Goal: Task Accomplishment & Management: Use online tool/utility

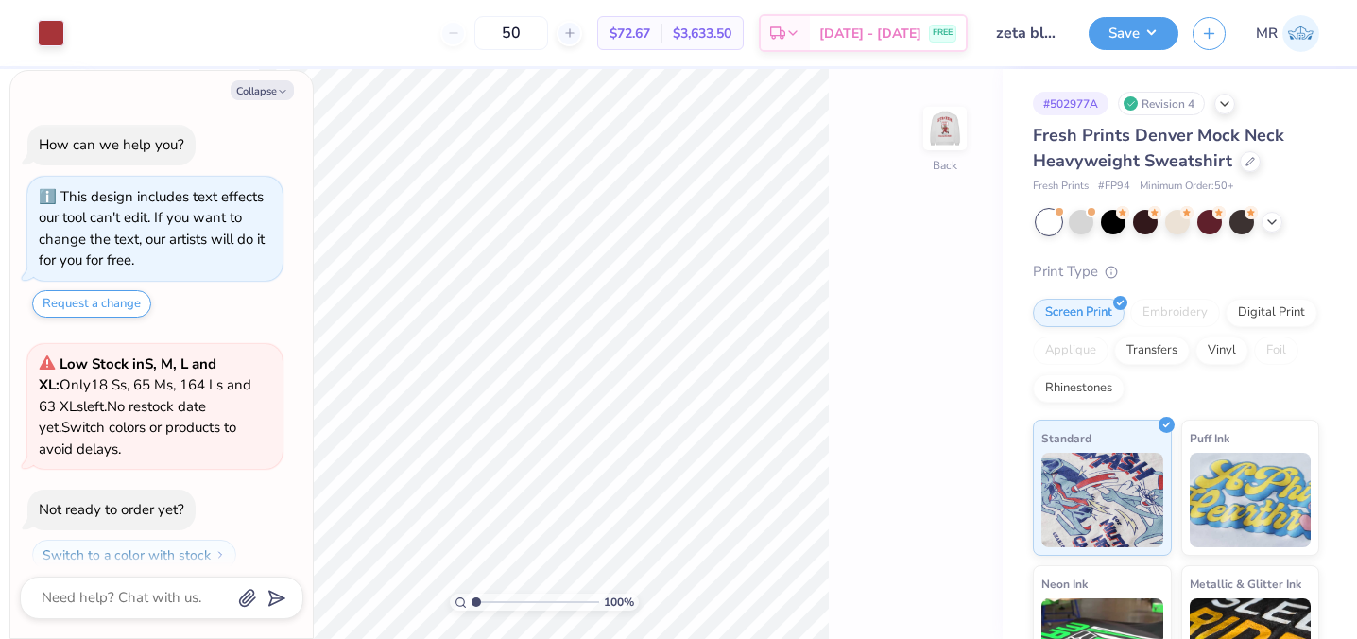
scroll to position [53, 0]
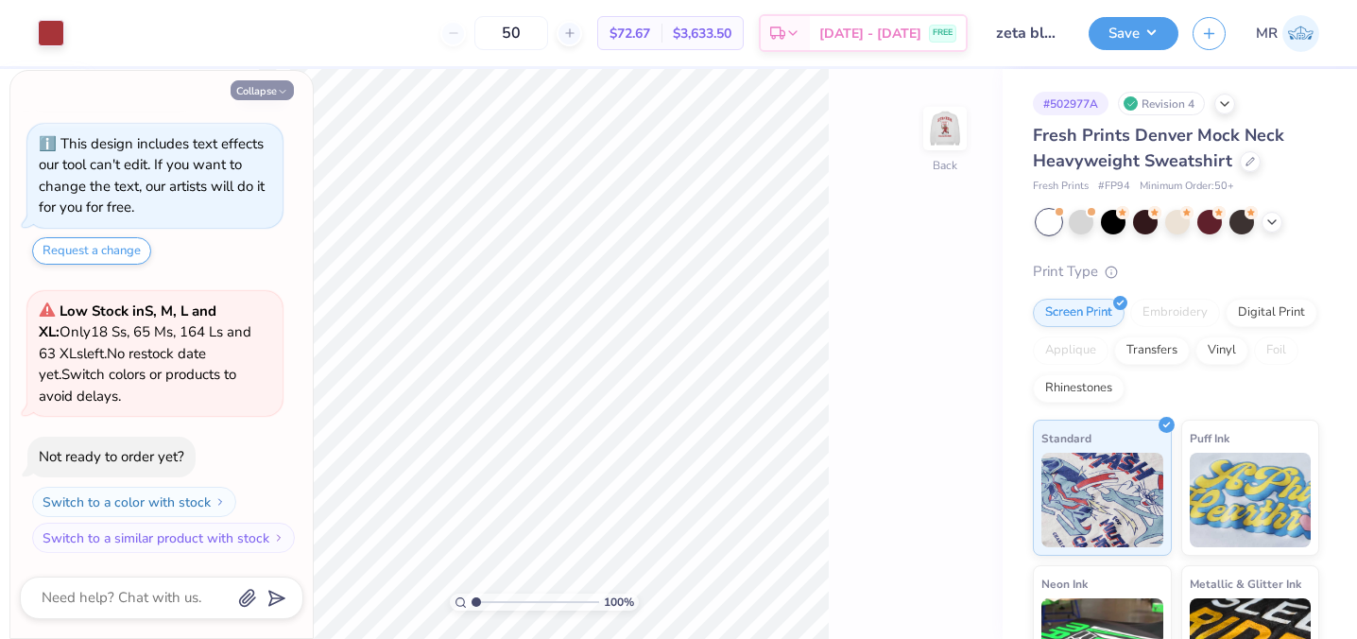
click at [266, 89] on button "Collapse" at bounding box center [262, 90] width 63 height 20
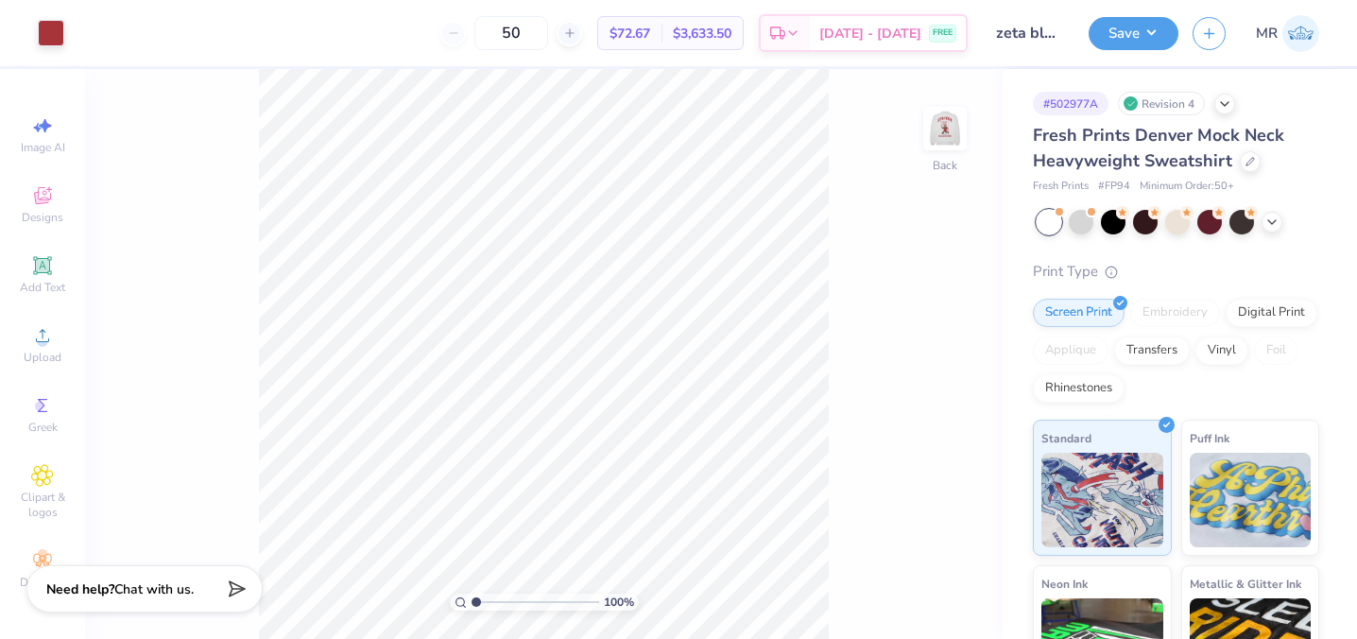
click at [1257, 155] on div "Fresh Prints Denver Mock Neck Heavyweight Sweatshirt" at bounding box center [1176, 148] width 286 height 51
click at [1086, 220] on div at bounding box center [1081, 220] width 25 height 25
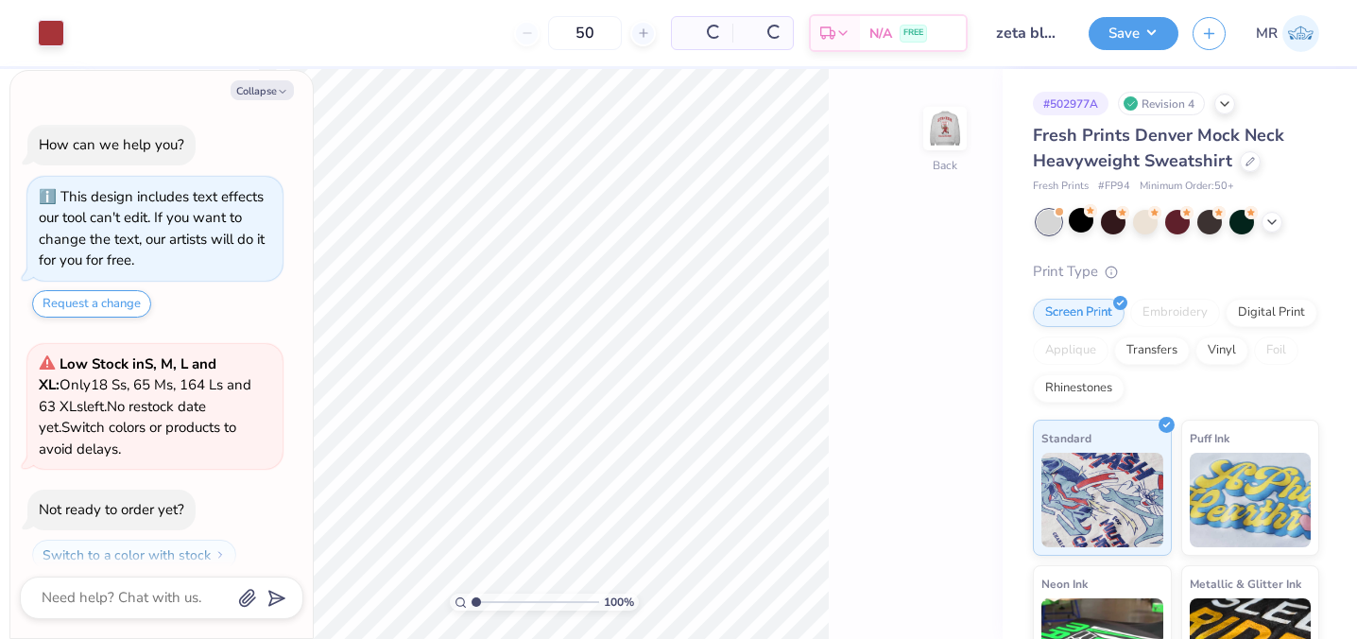
scroll to position [341, 0]
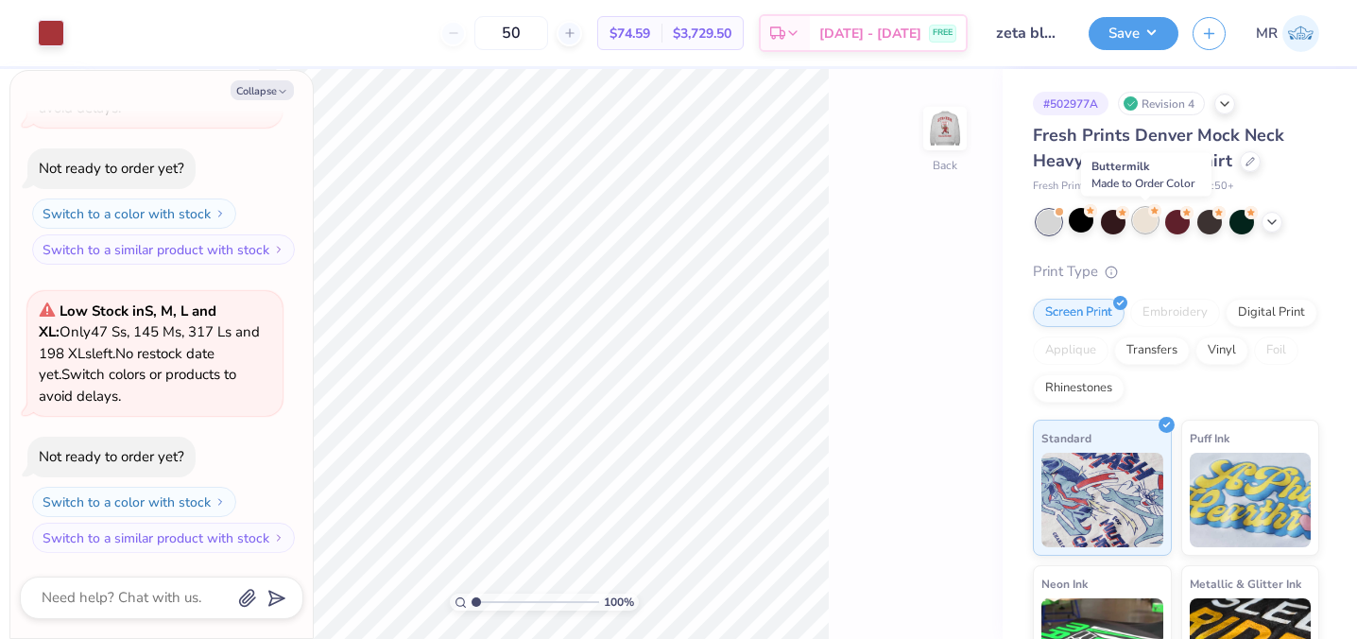
click at [1135, 225] on div at bounding box center [1145, 220] width 25 height 25
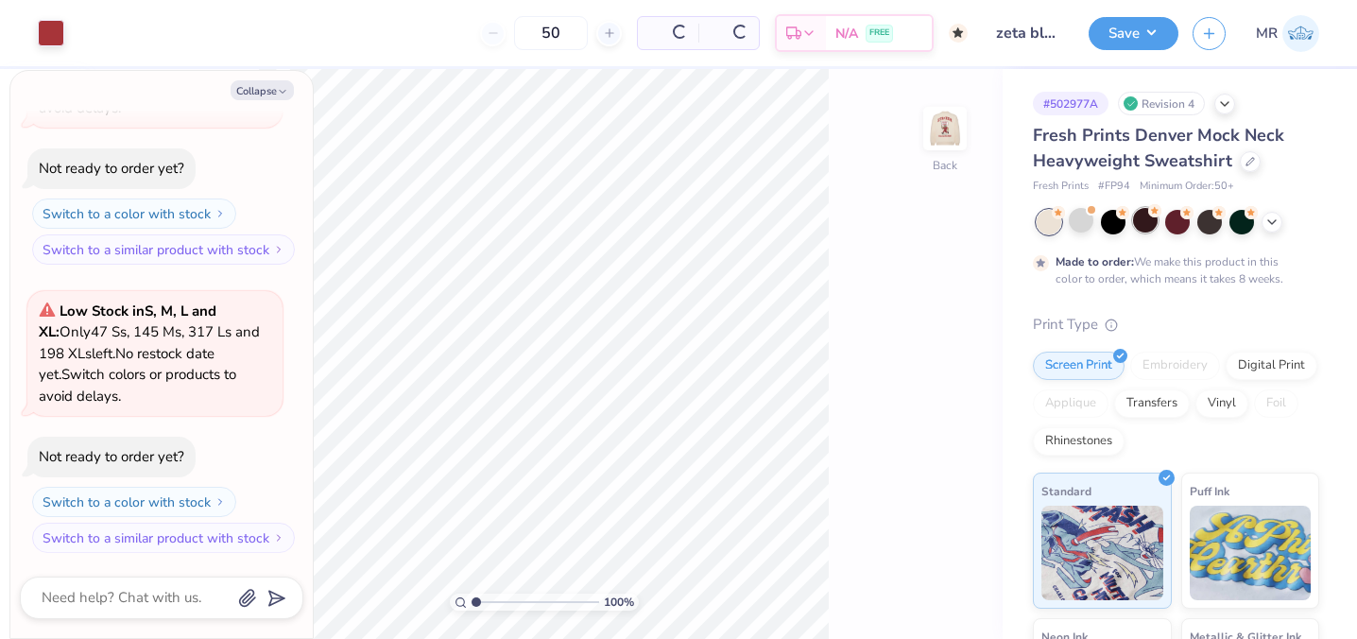
scroll to position [520, 0]
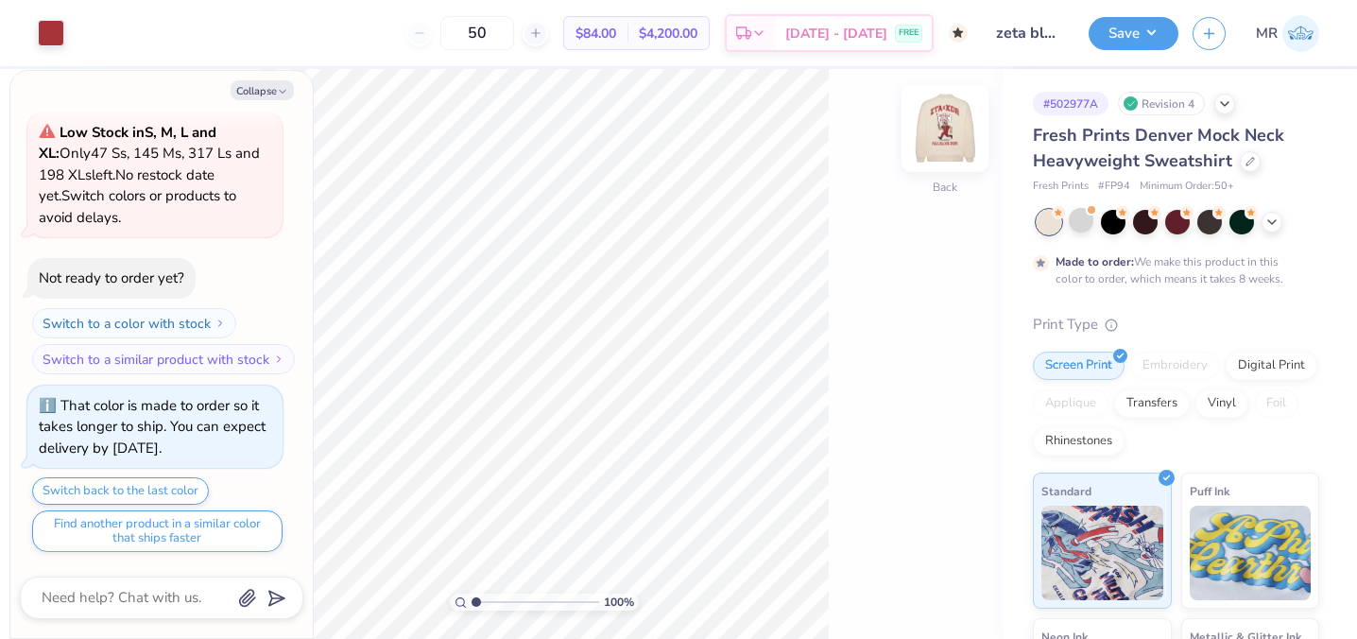
click at [949, 117] on img at bounding box center [946, 129] width 76 height 76
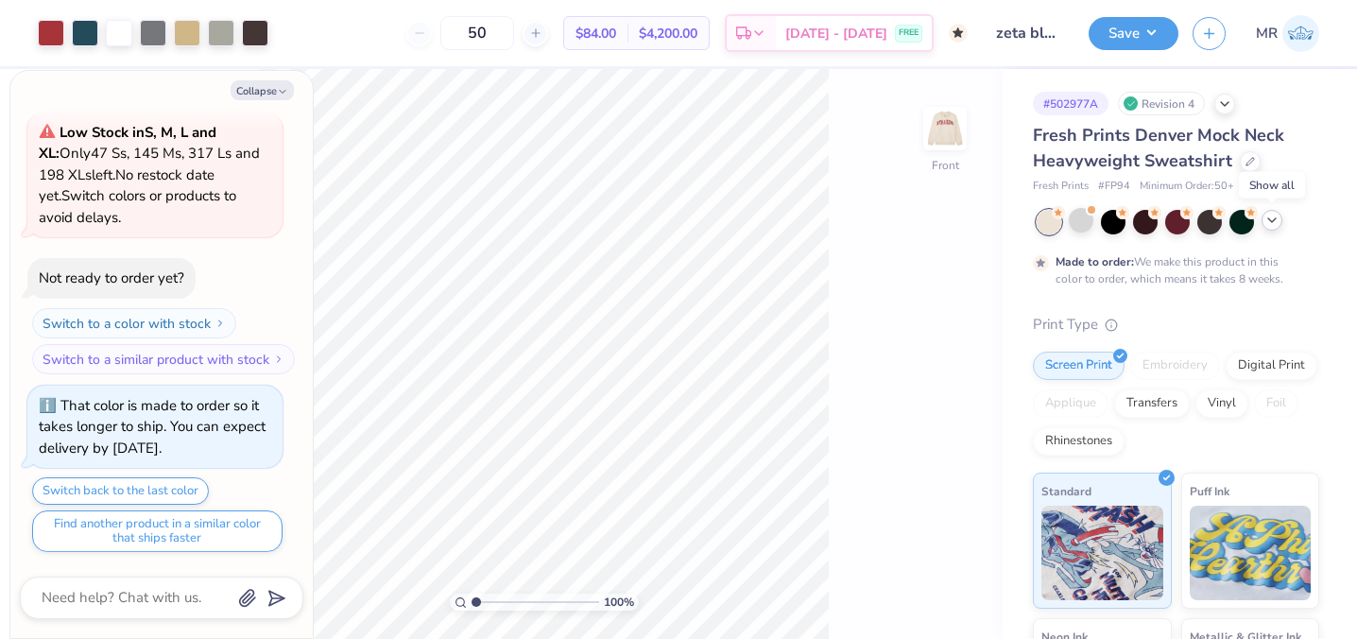
click at [1273, 229] on div at bounding box center [1272, 220] width 21 height 21
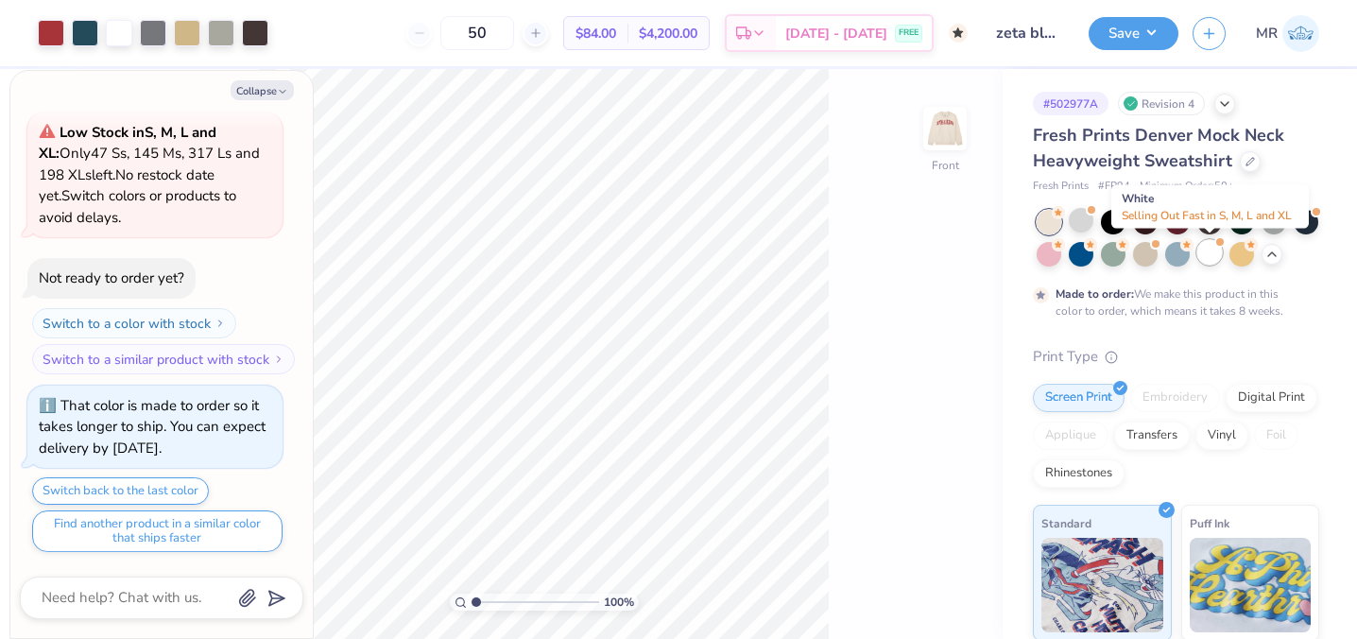
click at [1219, 256] on div at bounding box center [1210, 252] width 25 height 25
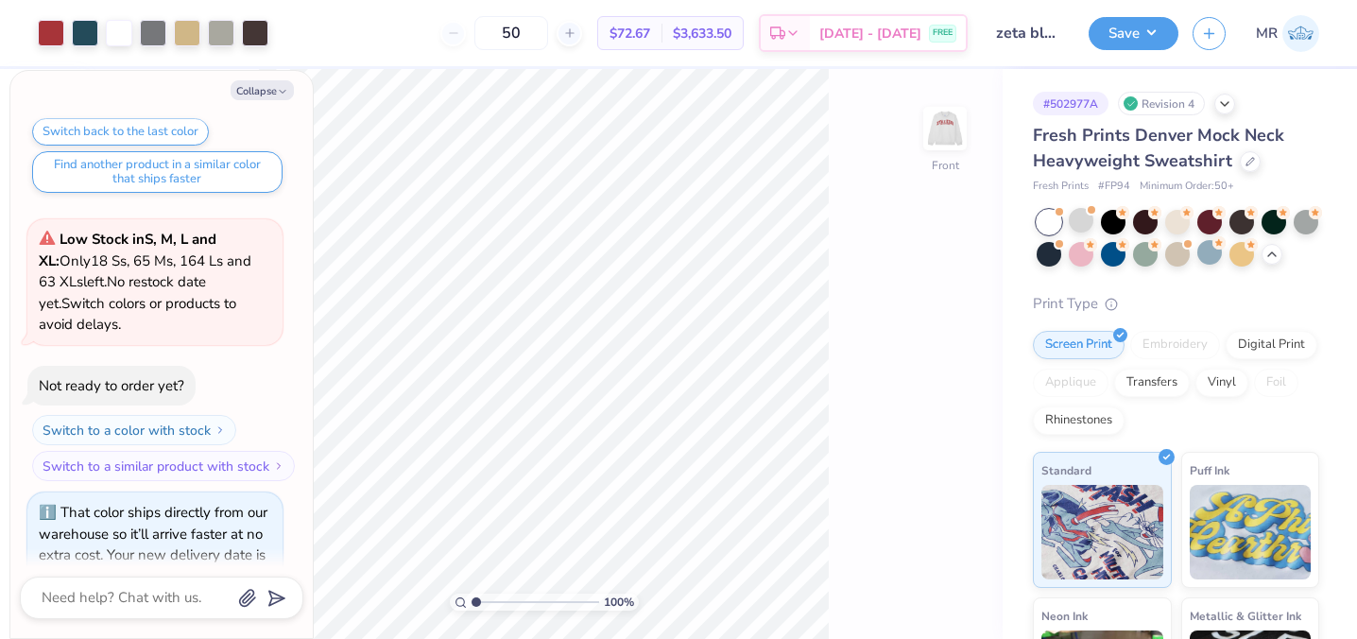
scroll to position [924, 0]
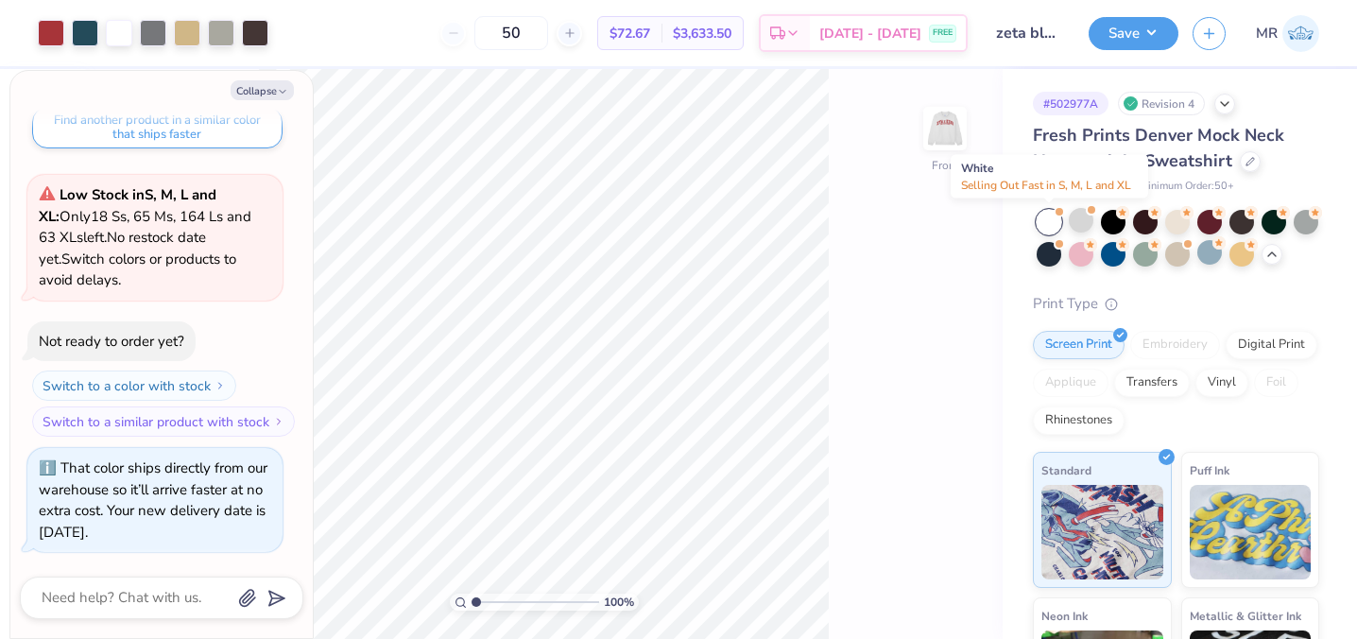
click at [1051, 210] on div at bounding box center [1049, 222] width 25 height 25
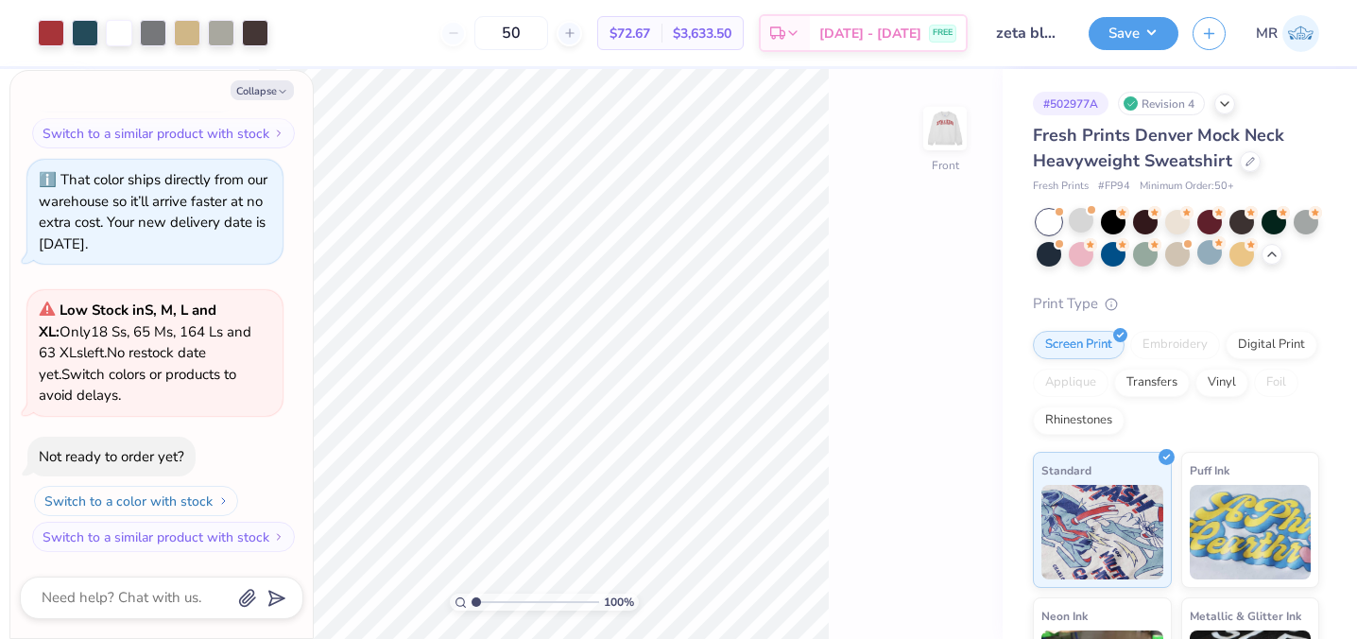
click at [222, 498] on img "button" at bounding box center [223, 500] width 11 height 11
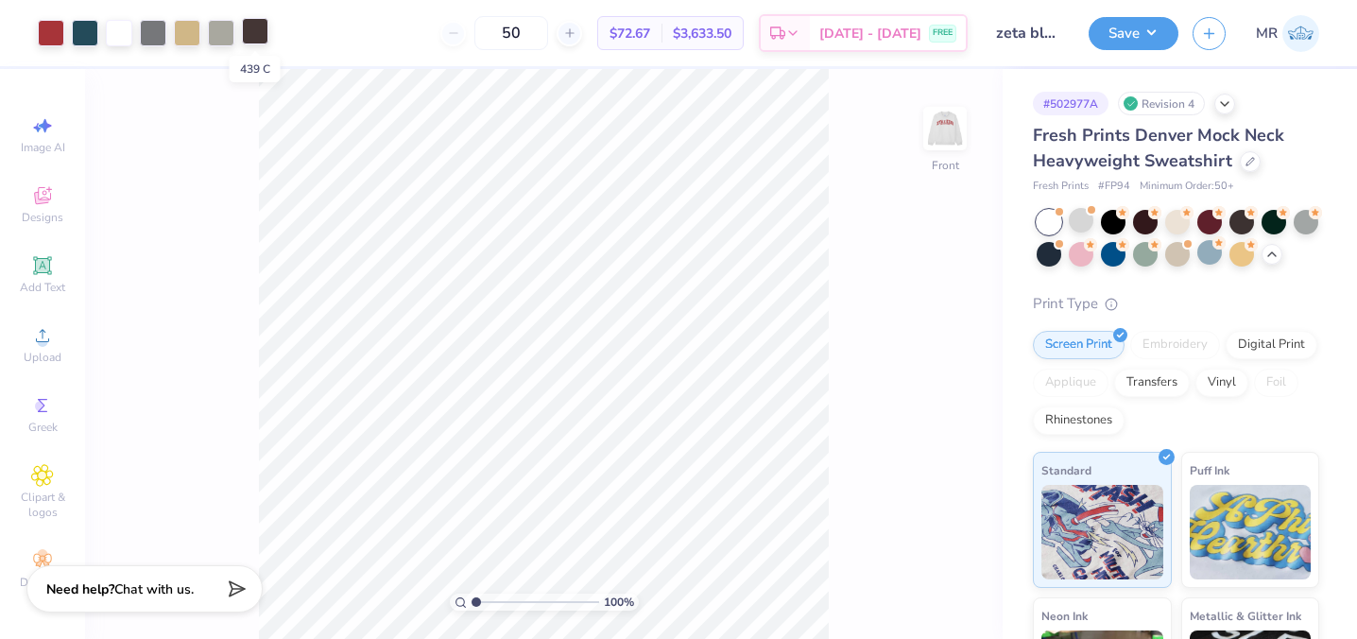
click at [248, 25] on div at bounding box center [255, 31] width 26 height 26
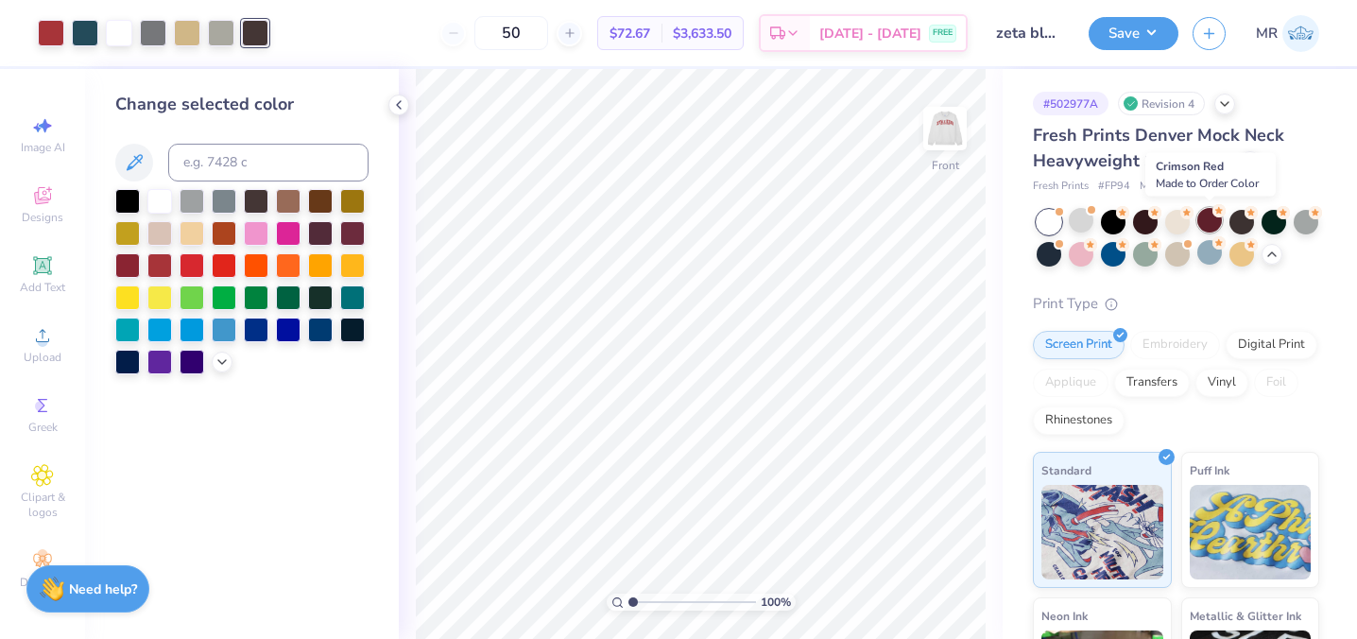
click at [1217, 223] on div at bounding box center [1210, 220] width 25 height 25
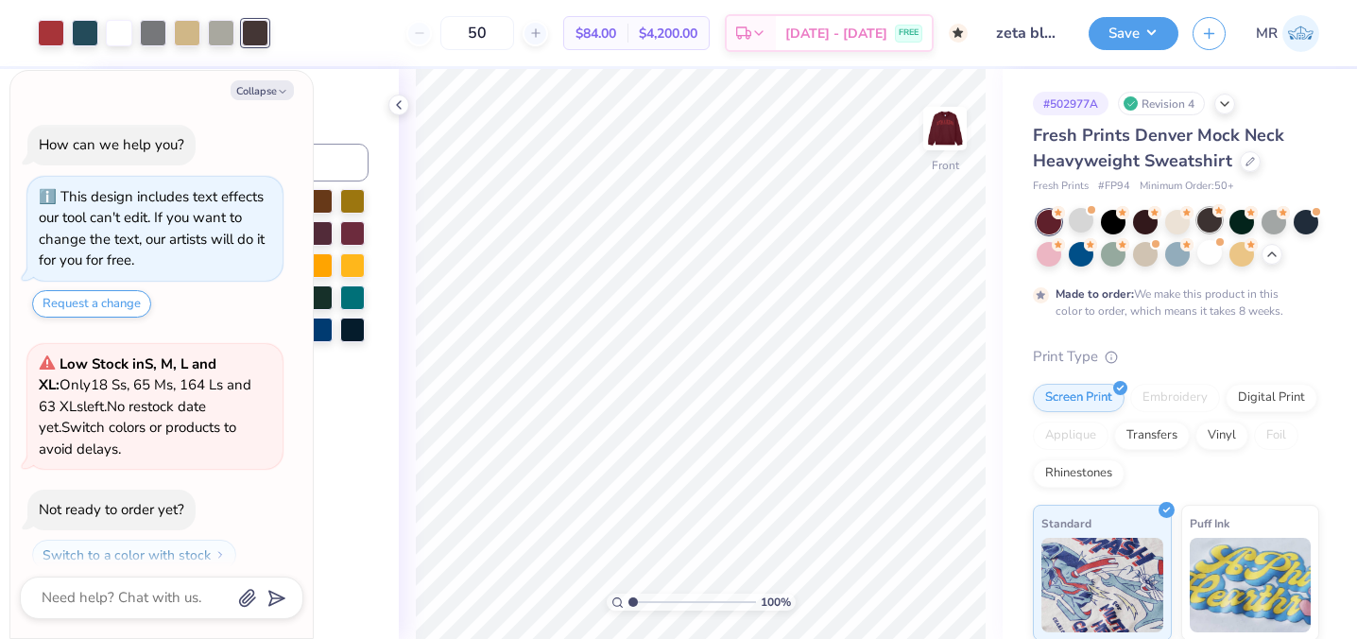
scroll to position [1390, 0]
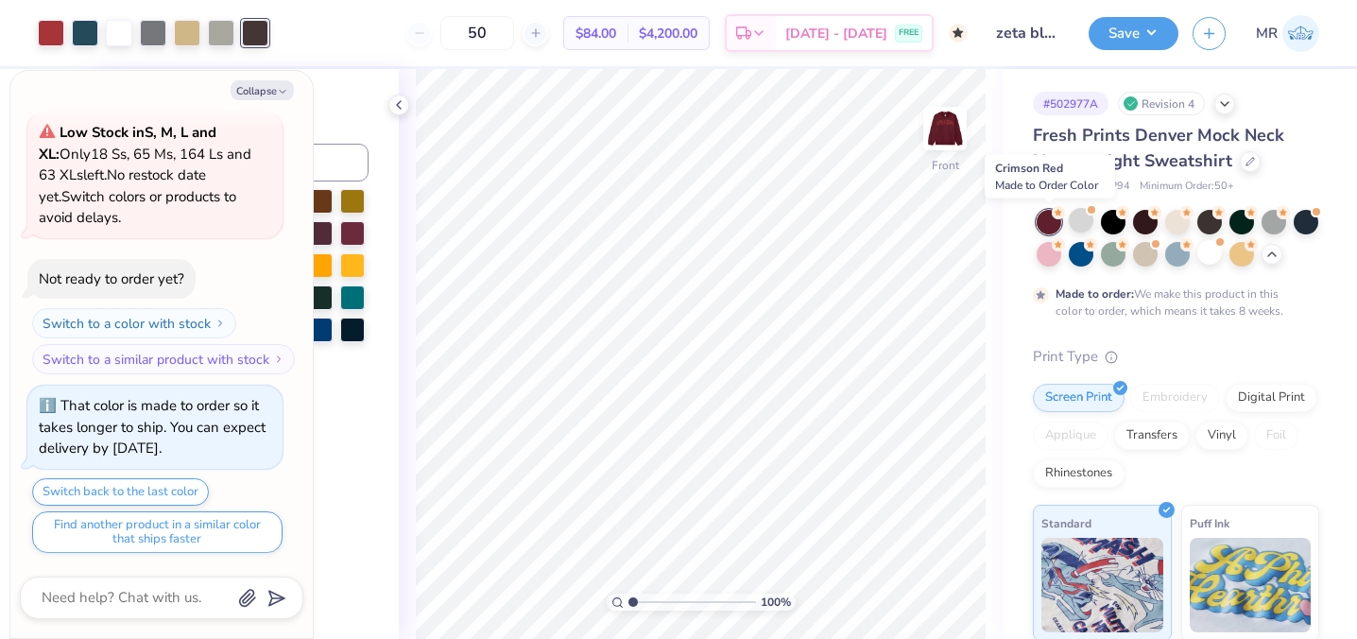
click at [1054, 225] on div at bounding box center [1049, 222] width 25 height 25
click at [1104, 221] on div at bounding box center [1113, 220] width 25 height 25
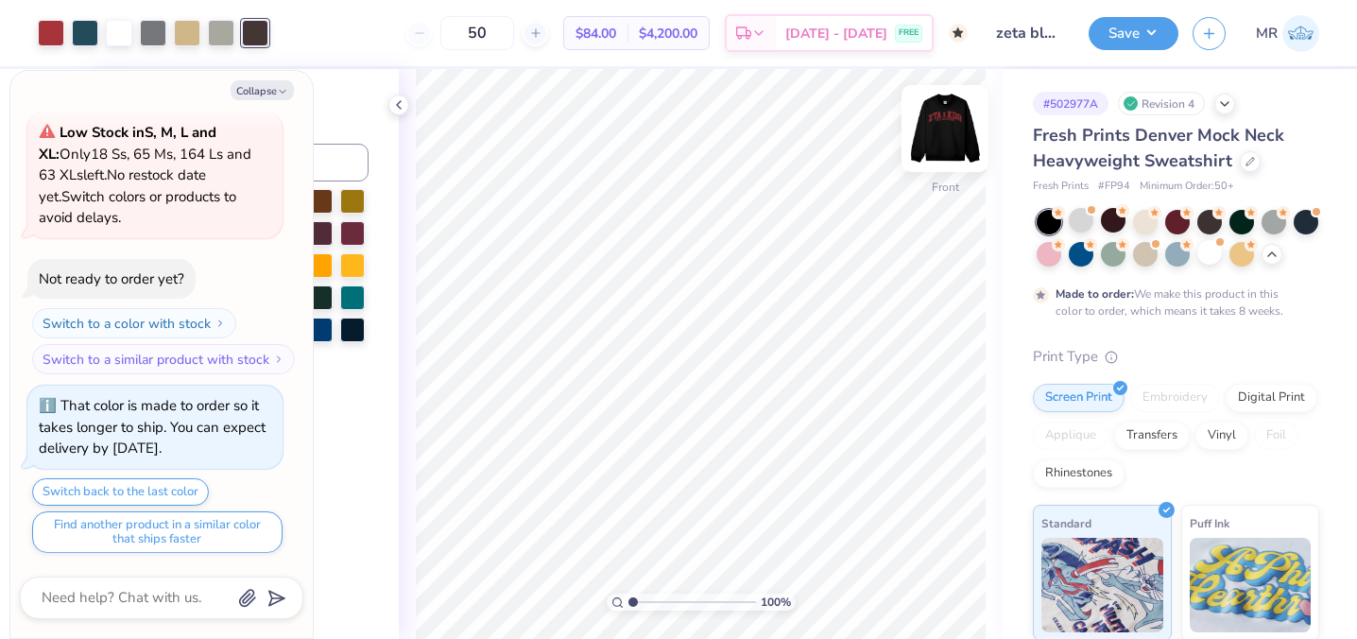
click at [943, 143] on img at bounding box center [946, 129] width 76 height 76
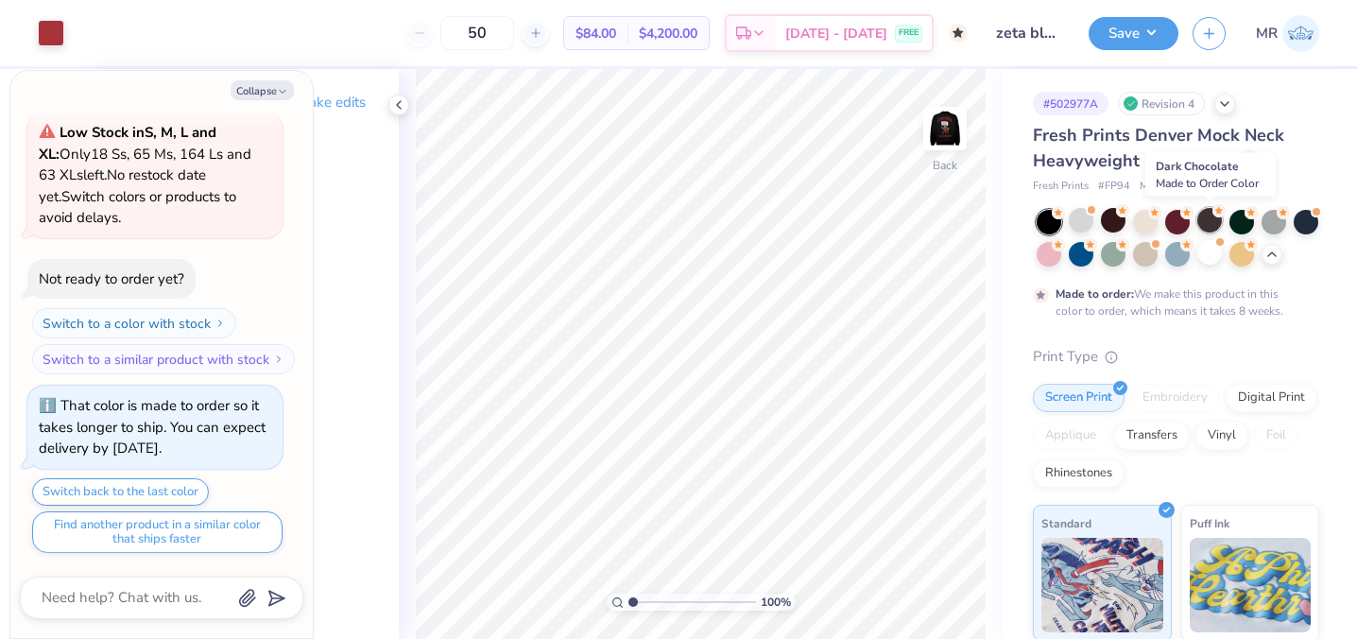
click at [1201, 224] on div at bounding box center [1210, 220] width 25 height 25
click at [1170, 220] on div at bounding box center [1178, 220] width 25 height 25
click at [400, 116] on div "100 % Back" at bounding box center [701, 354] width 604 height 570
click at [398, 112] on icon at bounding box center [398, 104] width 15 height 15
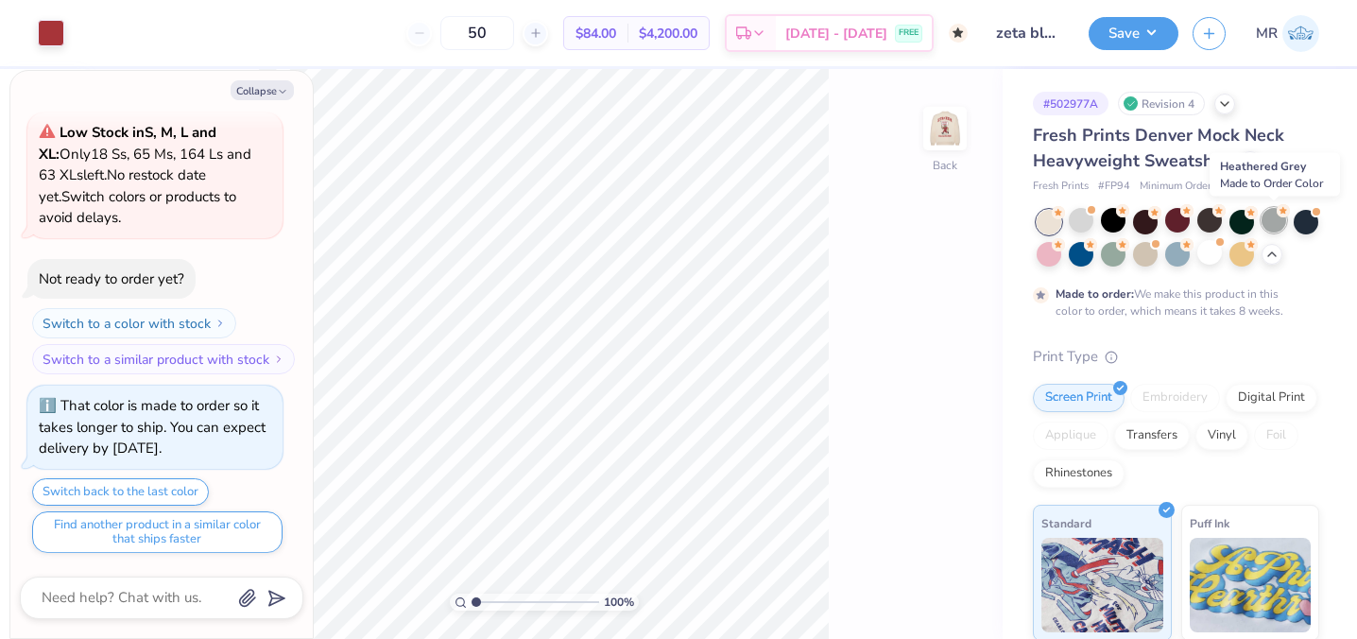
click at [1274, 220] on div at bounding box center [1274, 220] width 25 height 25
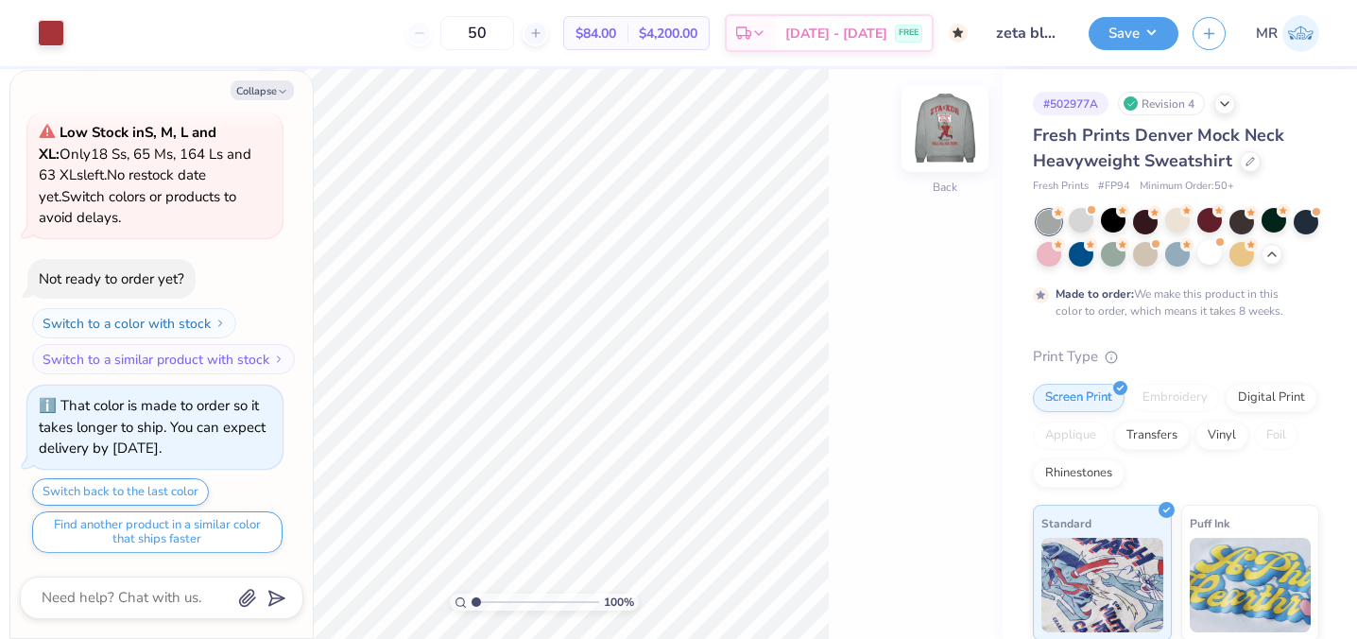
click at [935, 129] on img at bounding box center [946, 129] width 76 height 76
type textarea "x"
